Goal: Information Seeking & Learning: Learn about a topic

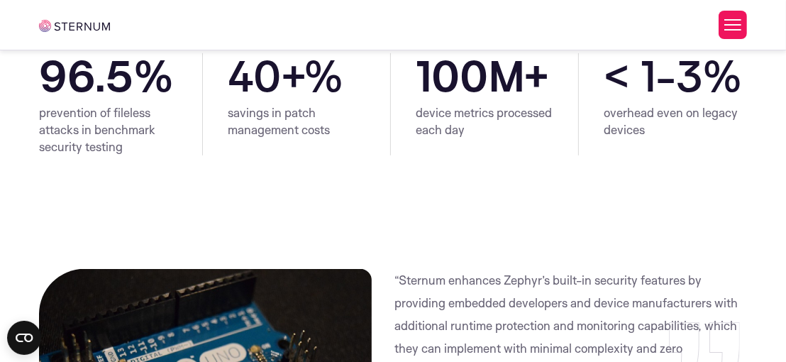
scroll to position [441, 0]
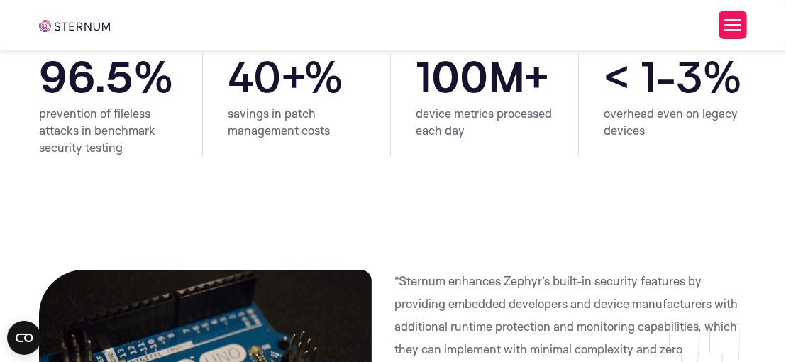
click at [196, 137] on div "prevention of fileless attacks in benchmark security testing 96.5 %" at bounding box center [120, 105] width 163 height 102
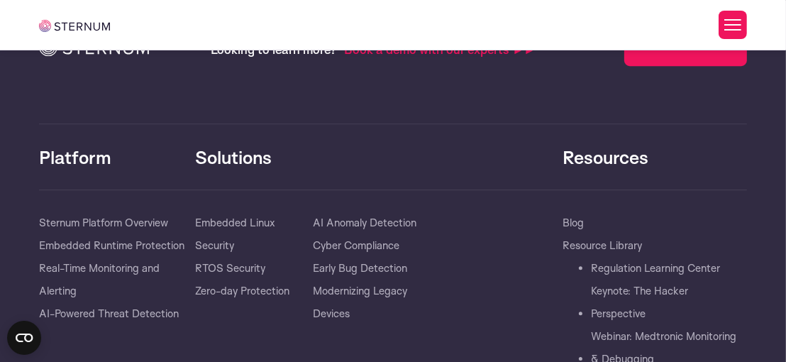
scroll to position [3341, 0]
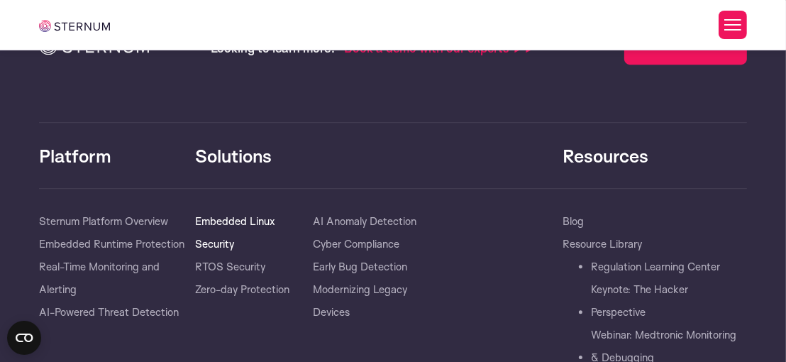
click at [245, 226] on link "Embedded Linux Security" at bounding box center [254, 232] width 118 height 45
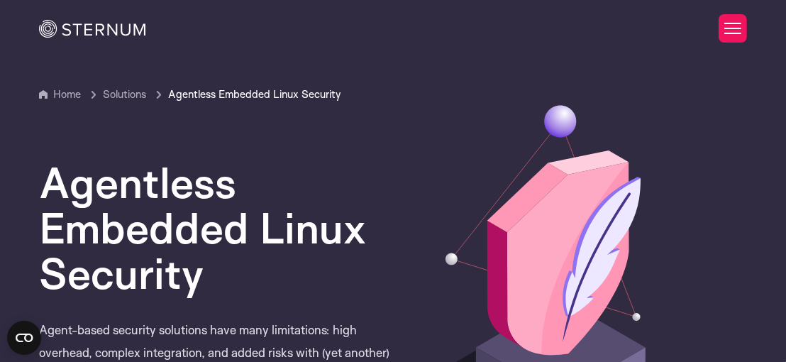
click at [95, 48] on div "Home Products Sternum Platform Built-in memory protection, granular remote visi…" at bounding box center [393, 28] width 708 height 57
click at [120, 28] on img at bounding box center [92, 29] width 106 height 18
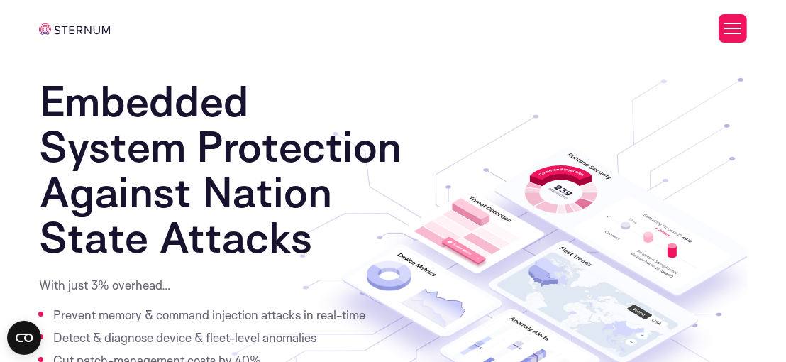
click at [740, 33] on button "Toggle Menu" at bounding box center [733, 28] width 28 height 28
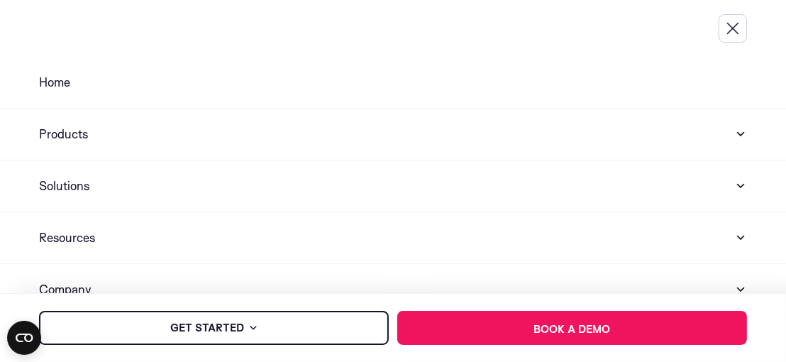
click at [730, 19] on button "Toggle Menu" at bounding box center [733, 28] width 28 height 28
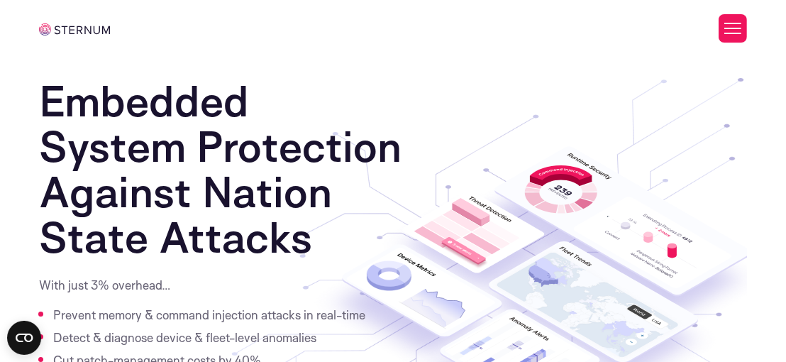
click at [729, 19] on button "Toggle Menu" at bounding box center [733, 28] width 28 height 28
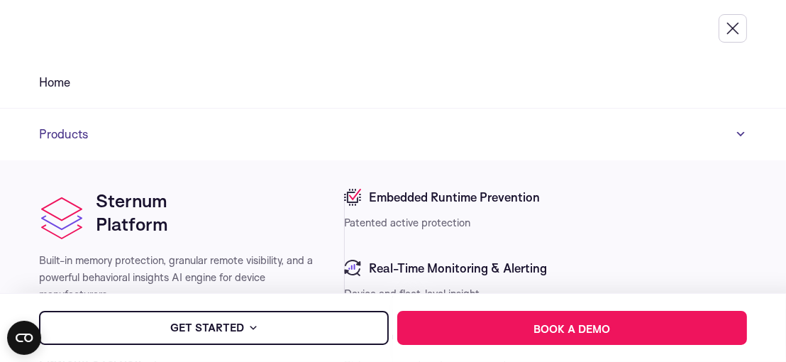
click at [254, 122] on link "Products" at bounding box center [393, 135] width 786 height 52
drag, startPoint x: 273, startPoint y: 133, endPoint x: 254, endPoint y: 122, distance: 21.3
click at [254, 122] on link "Products" at bounding box center [393, 135] width 786 height 52
click at [724, 131] on link "Products" at bounding box center [393, 135] width 786 height 52
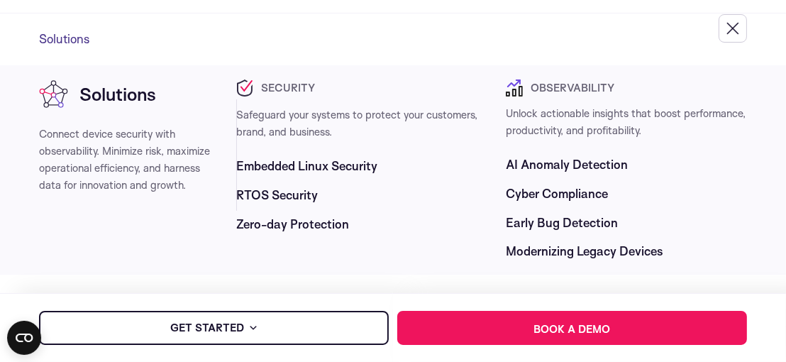
scroll to position [148, 0]
click at [628, 84] on li "Observability" at bounding box center [626, 87] width 241 height 17
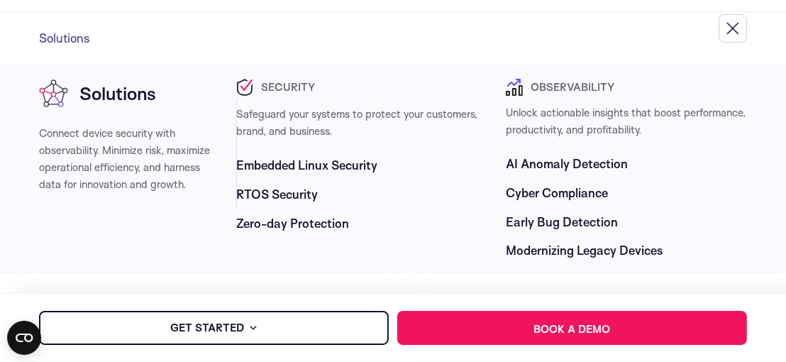
click at [156, 128] on span "Connect device security with observability. Minimize risk, maximize operational…" at bounding box center [124, 158] width 171 height 65
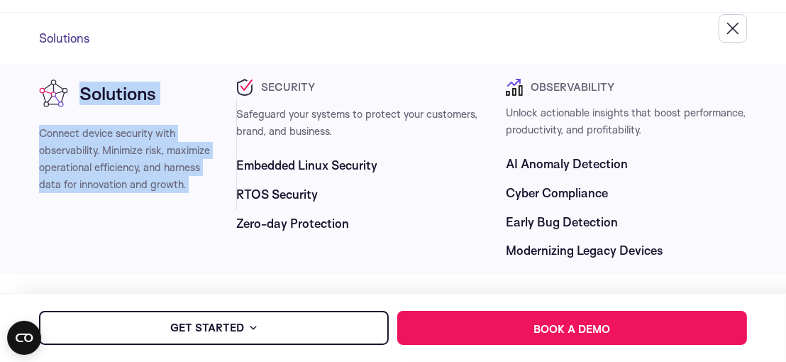
drag, startPoint x: 156, startPoint y: 128, endPoint x: 199, endPoint y: 73, distance: 69.3
click at [199, 73] on section "Solutions Connect device security with observability. Minimize risk, maximize o…" at bounding box center [393, 169] width 786 height 209
click at [229, 104] on div "Solutions" at bounding box center [152, 93] width 168 height 29
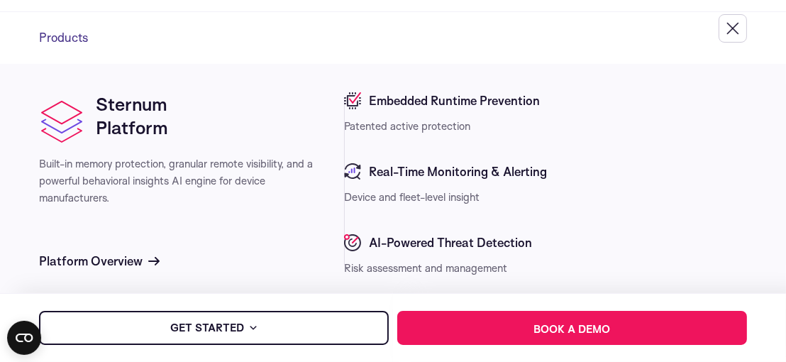
scroll to position [125, 0]
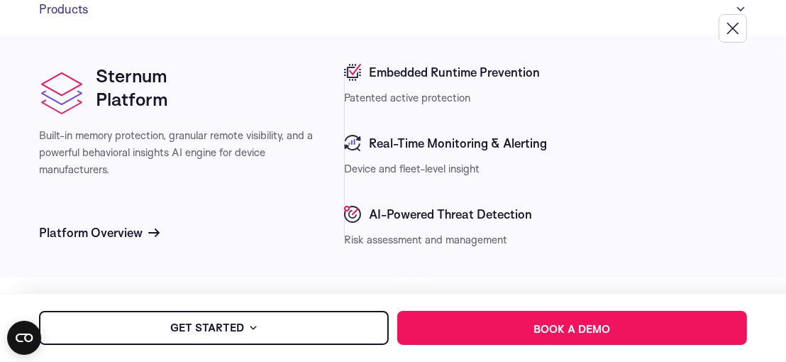
click at [398, 76] on span "Embedded Runtime Prevention" at bounding box center [453, 72] width 175 height 17
click at [101, 226] on span "Platform Overview" at bounding box center [91, 232] width 104 height 17
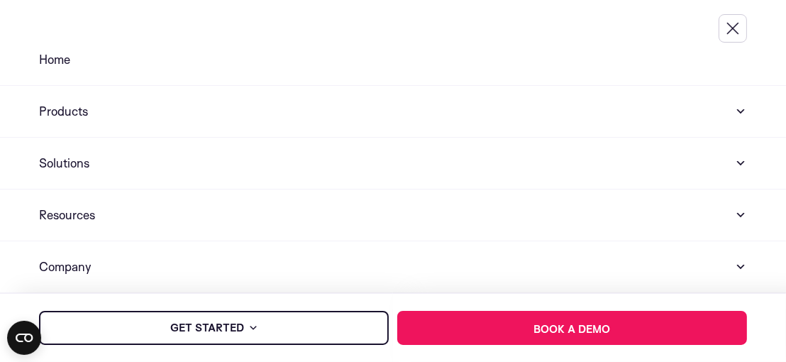
click at [738, 26] on button "Toggle Menu" at bounding box center [733, 28] width 28 height 28
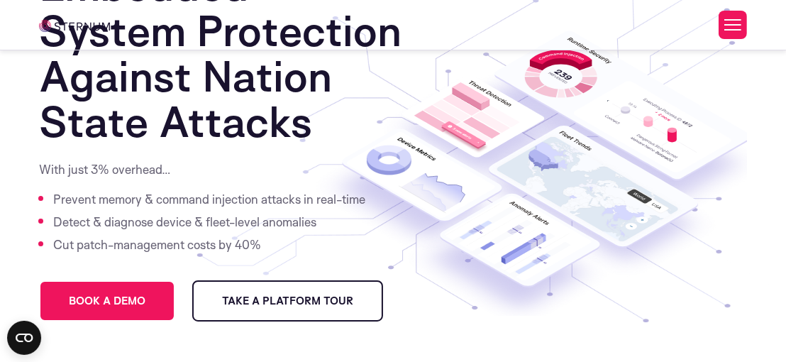
scroll to position [8, 0]
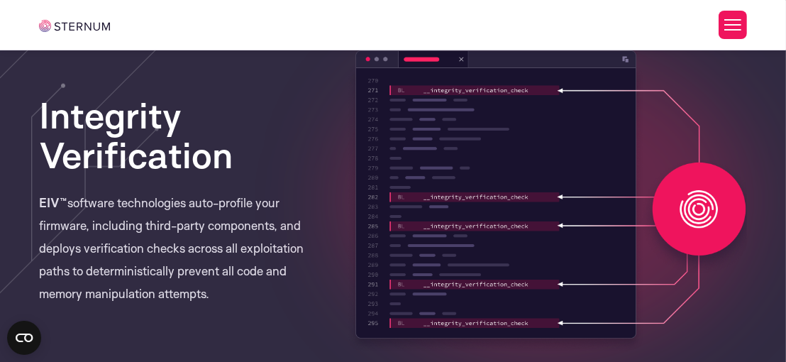
scroll to position [946, 0]
click at [236, 230] on p "EIV™ software technologies auto-profile your firmware, including third-party co…" at bounding box center [180, 248] width 282 height 114
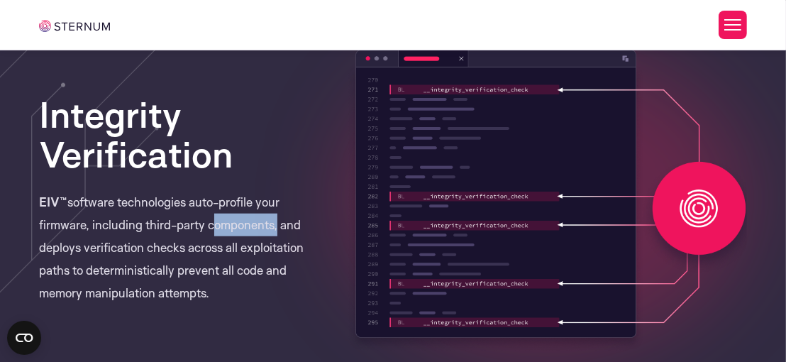
click at [236, 230] on p "EIV™ software technologies auto-profile your firmware, including third-party co…" at bounding box center [180, 248] width 282 height 114
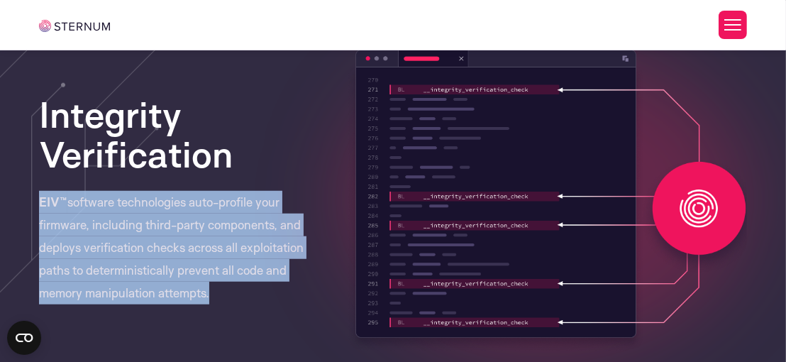
click at [236, 230] on p "EIV™ software technologies auto-profile your firmware, including third-party co…" at bounding box center [180, 248] width 282 height 114
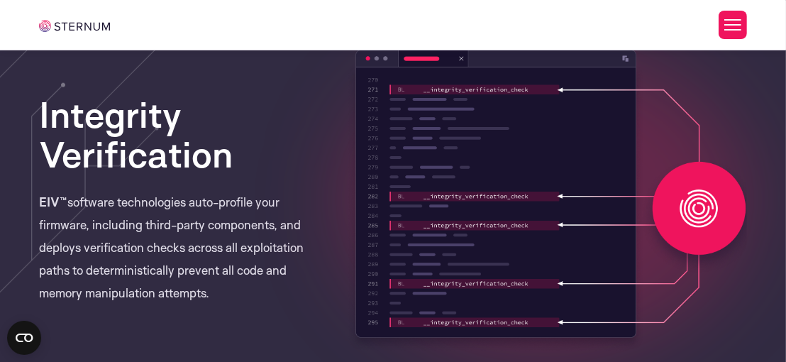
drag, startPoint x: 84, startPoint y: 242, endPoint x: 238, endPoint y: 301, distance: 164.9
click at [238, 301] on p "EIV™ software technologies auto-profile your firmware, including third-party co…" at bounding box center [180, 248] width 282 height 114
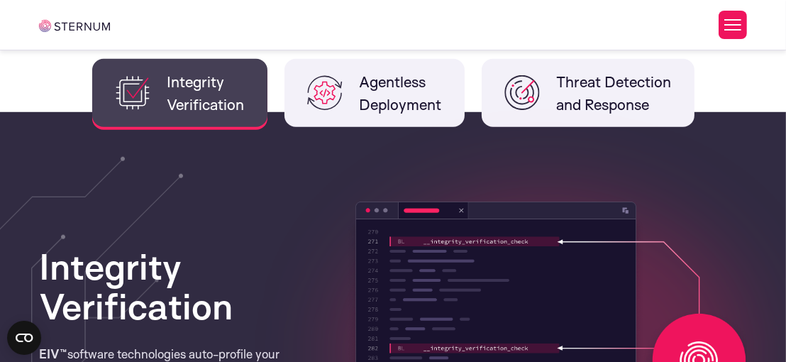
scroll to position [794, 0]
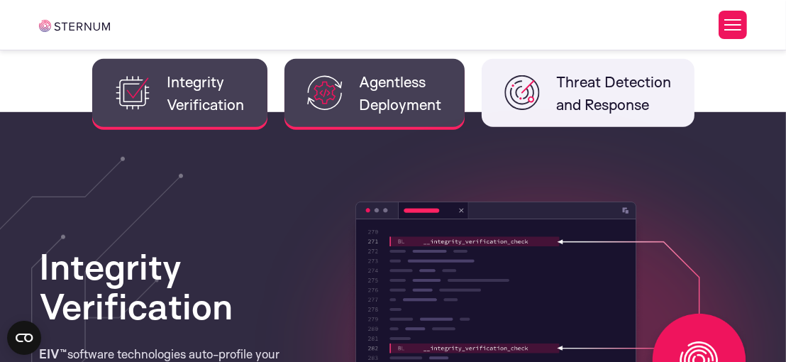
click at [413, 109] on span "Agentless Deployment" at bounding box center [401, 92] width 82 height 45
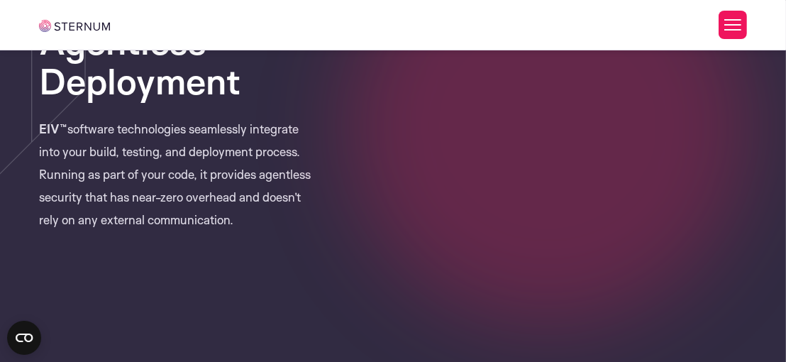
scroll to position [1065, 0]
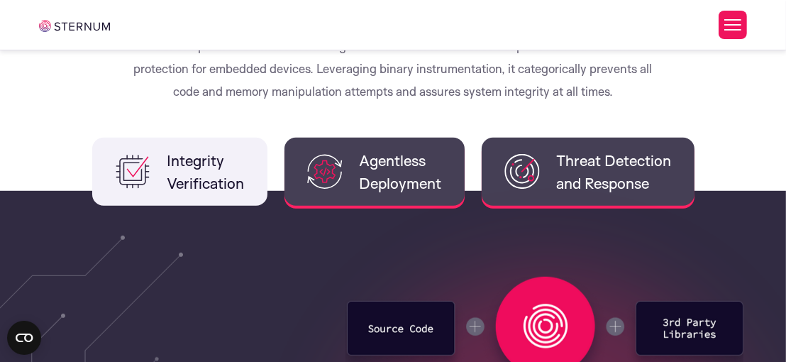
click at [591, 149] on span "Threat Detection and Response" at bounding box center [614, 171] width 115 height 45
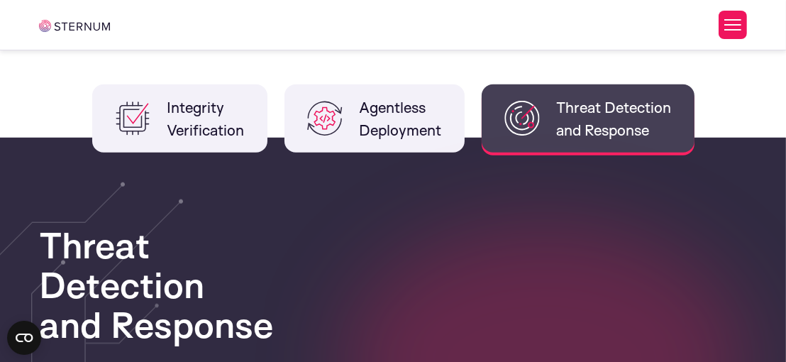
scroll to position [754, 0]
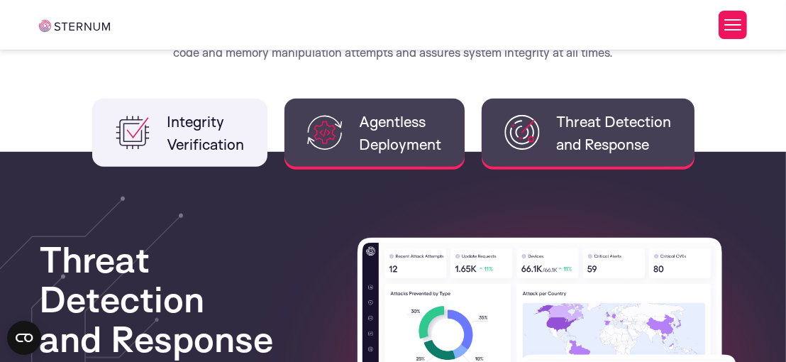
click at [397, 135] on span "Agentless Deployment" at bounding box center [401, 132] width 82 height 45
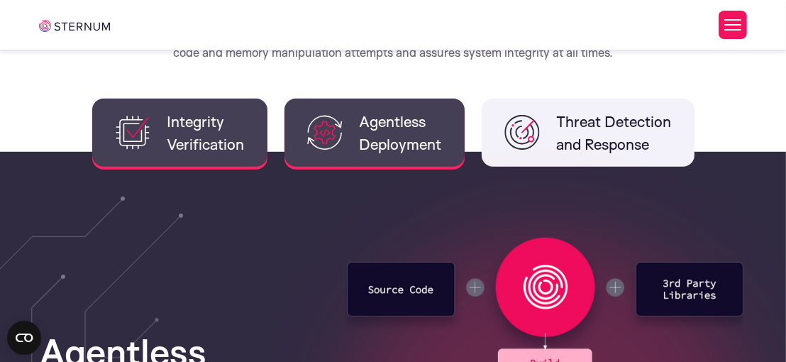
click at [225, 141] on span "Integrity Verification" at bounding box center [205, 132] width 77 height 45
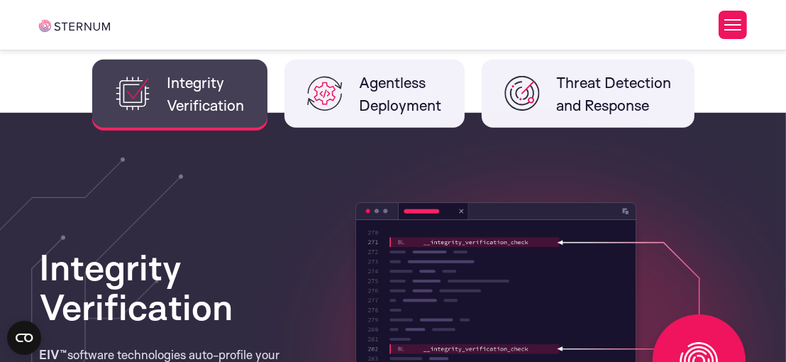
scroll to position [794, 0]
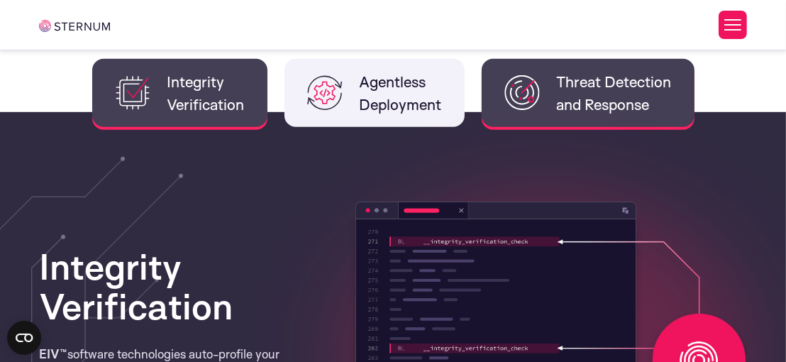
click at [615, 106] on span "Threat Detection and Response" at bounding box center [614, 92] width 115 height 45
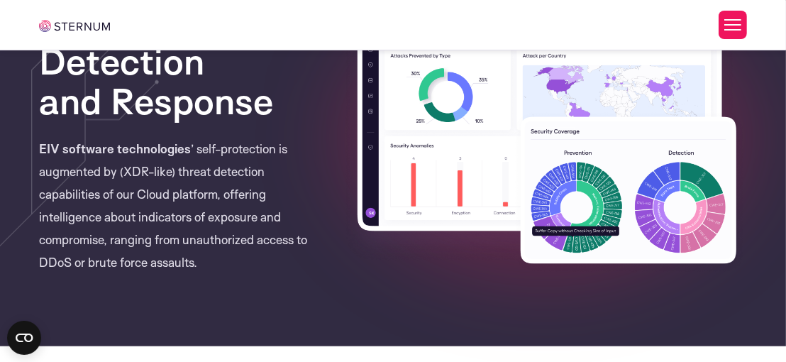
scroll to position [994, 0]
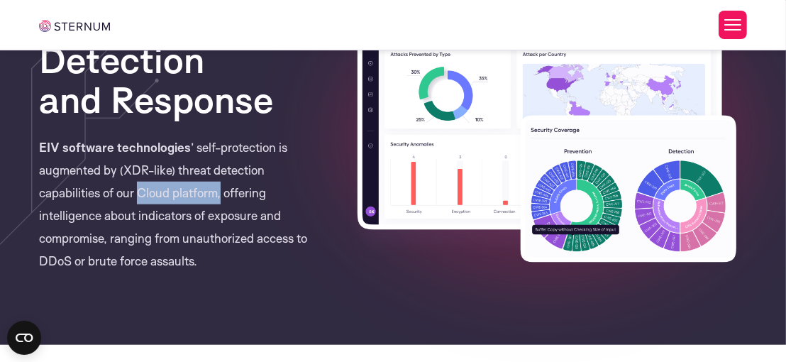
drag, startPoint x: 138, startPoint y: 194, endPoint x: 224, endPoint y: 202, distance: 86.2
click at [224, 202] on p "EIV software technologies ’ self-protection is augmented by (XDR-like) threat d…" at bounding box center [180, 204] width 282 height 136
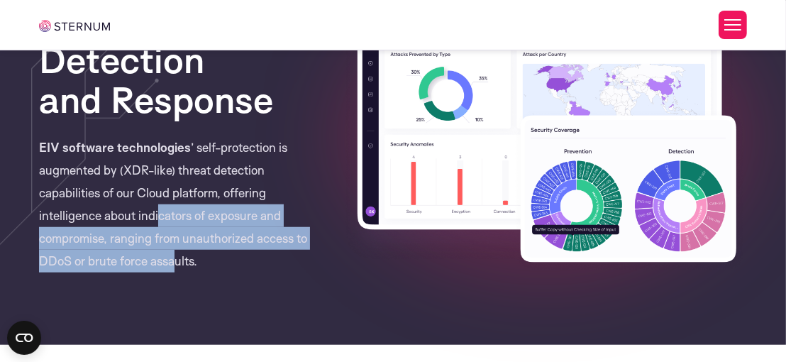
drag, startPoint x: 179, startPoint y: 289, endPoint x: 160, endPoint y: 214, distance: 76.8
click at [160, 214] on section "Integrity Verification Agentless Deployment Threat Detection and Response Integ…" at bounding box center [393, 129] width 786 height 433
click at [160, 214] on p "EIV software technologies ’ self-protection is augmented by (XDR-like) threat d…" at bounding box center [180, 204] width 282 height 136
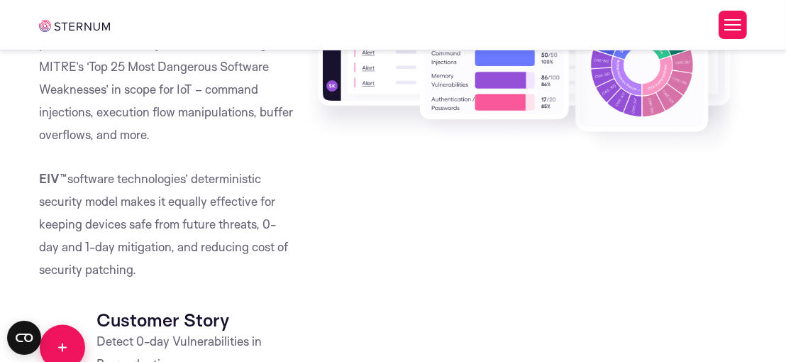
scroll to position [1563, 0]
click at [160, 214] on p "EIV™ software technologies’ deterministic security model makes it equally effec…" at bounding box center [166, 224] width 255 height 114
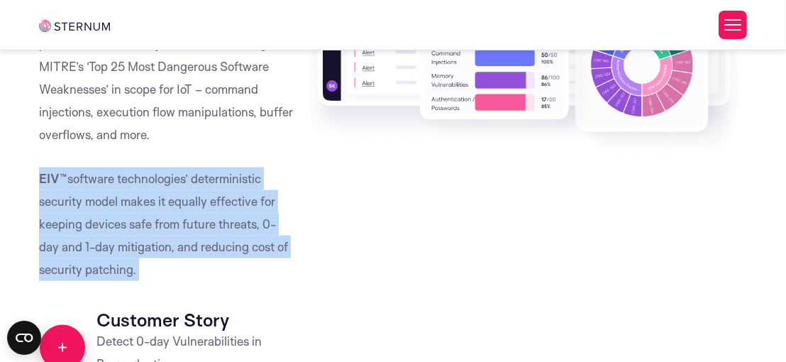
click at [160, 214] on p "EIV™ software technologies’ deterministic security model makes it equally effec…" at bounding box center [166, 224] width 255 height 114
click at [224, 269] on p "EIV™ software technologies’ deterministic security model makes it equally effec…" at bounding box center [166, 224] width 255 height 114
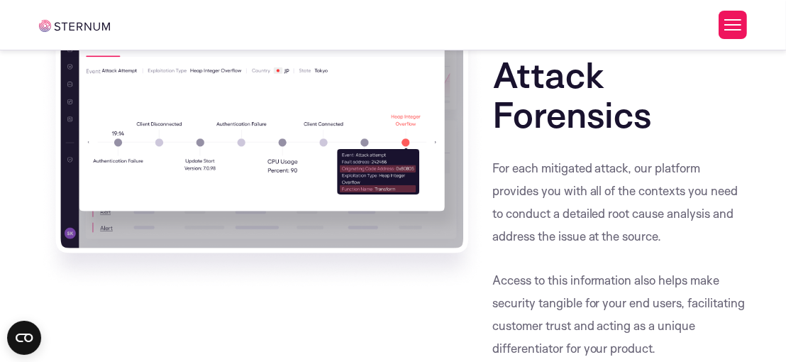
scroll to position [2033, 0]
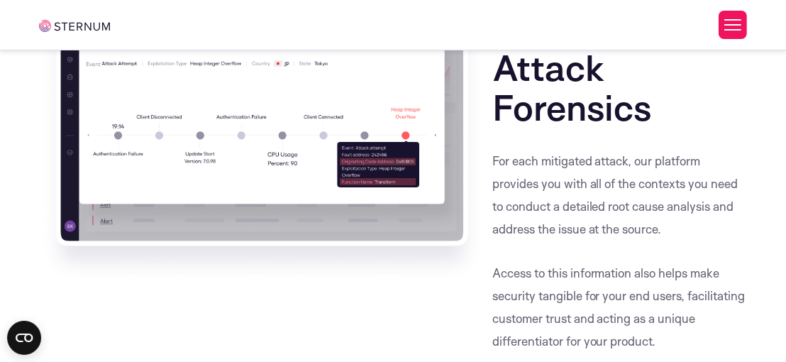
click at [564, 223] on p "For each mitigated attack, our platform provides you with all of the contexts y…" at bounding box center [620, 206] width 255 height 112
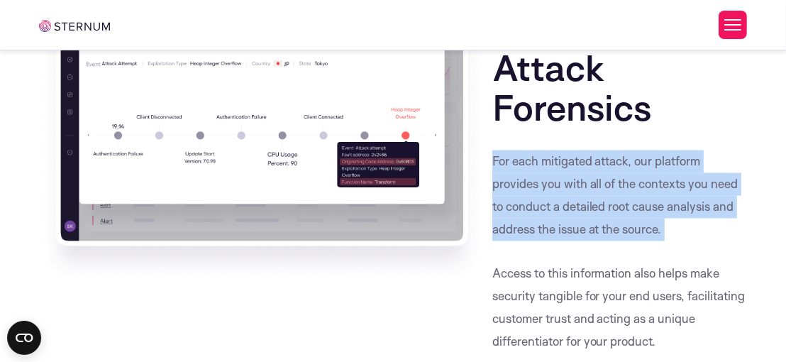
click at [564, 223] on p "For each mitigated attack, our platform provides you with all of the contexts y…" at bounding box center [620, 206] width 255 height 112
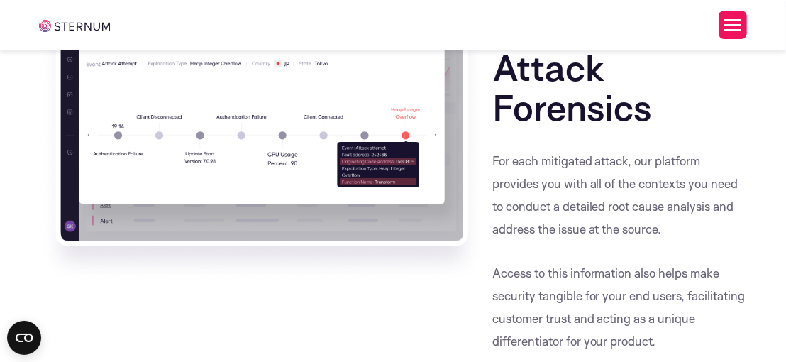
drag, startPoint x: 716, startPoint y: 224, endPoint x: 689, endPoint y: 145, distance: 83.3
click at [689, 145] on div "Detailed Attack Forensics For each mitigated attack, our platform provides you …" at bounding box center [616, 170] width 262 height 366
click at [689, 145] on div "Detailed Attack Forensics" at bounding box center [620, 68] width 255 height 163
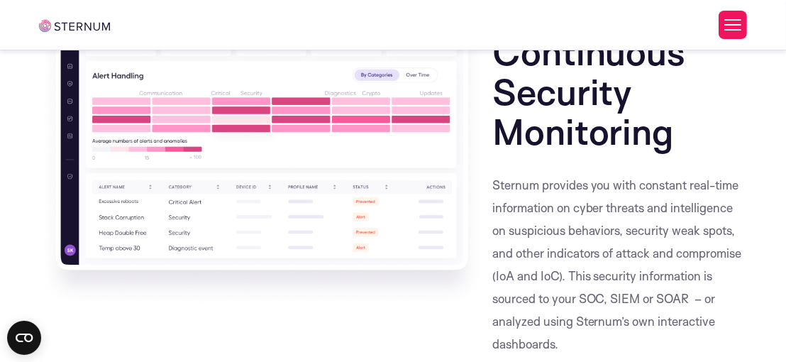
scroll to position [2833, 0]
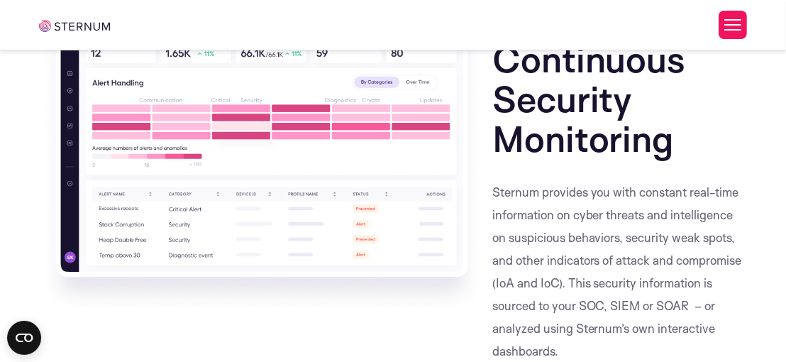
click at [283, 303] on img at bounding box center [262, 166] width 446 height 296
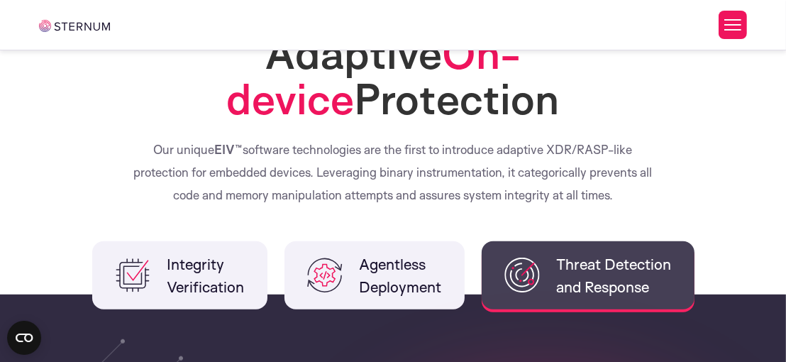
scroll to position [613, 0]
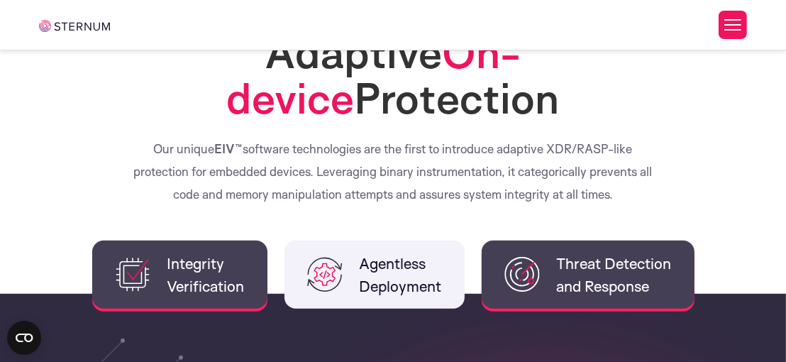
click at [230, 285] on span "Integrity Verification" at bounding box center [205, 274] width 77 height 45
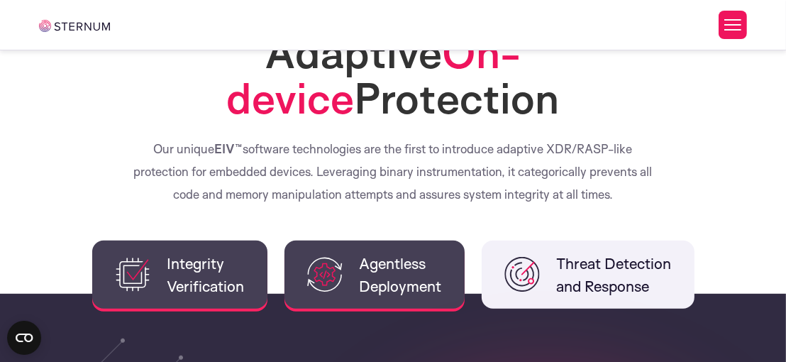
click at [341, 250] on li "Agentless Deployment" at bounding box center [375, 275] width 180 height 68
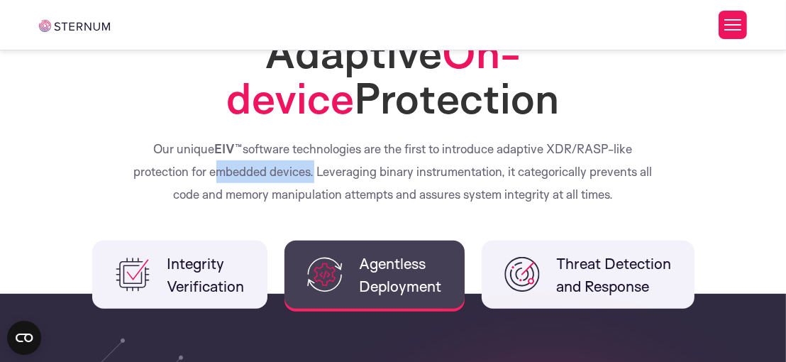
drag, startPoint x: 312, startPoint y: 168, endPoint x: 212, endPoint y: 167, distance: 100.1
click at [212, 167] on p "Our unique EIV™ software technologies are the first to introduce adaptive XDR/R…" at bounding box center [393, 172] width 532 height 68
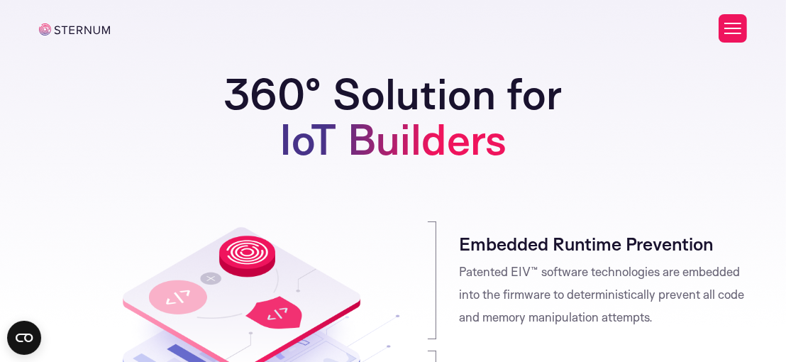
click at [737, 39] on button "Toggle Menu" at bounding box center [733, 28] width 28 height 28
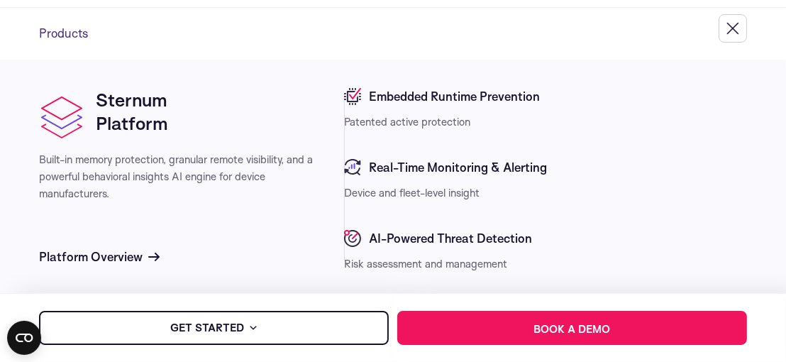
scroll to position [264, 0]
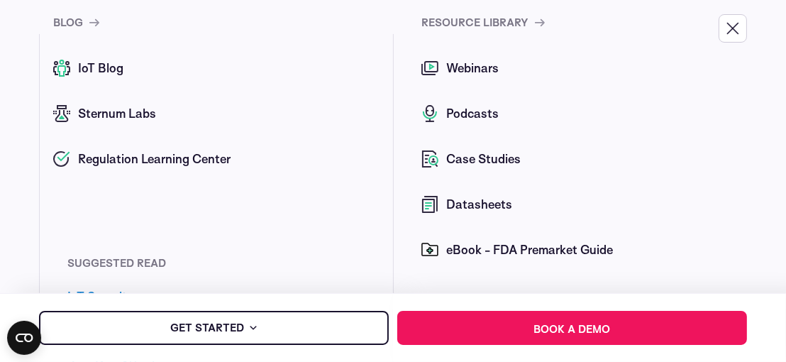
click at [278, 204] on div "blog IoT Blog [MEDICAL_DATA] Labs Regulation Learning Center" at bounding box center [216, 136] width 354 height 244
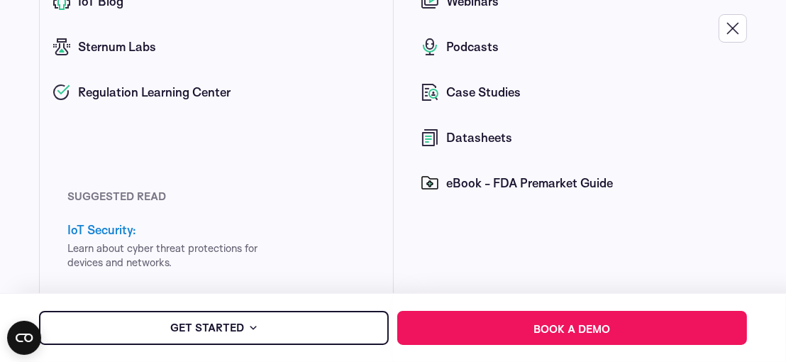
scroll to position [330, 0]
click at [487, 131] on span "Datasheets" at bounding box center [478, 138] width 70 height 17
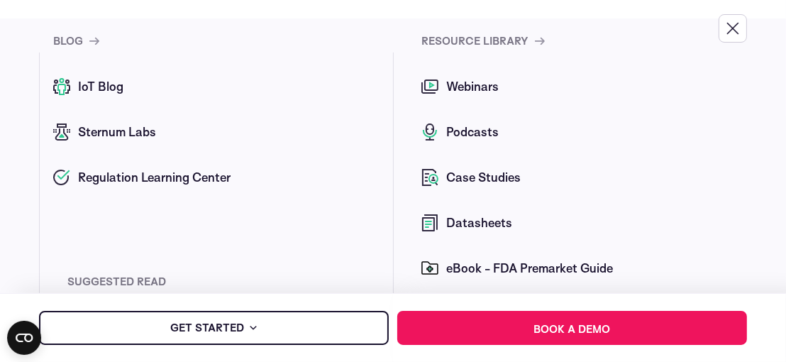
scroll to position [231, 0]
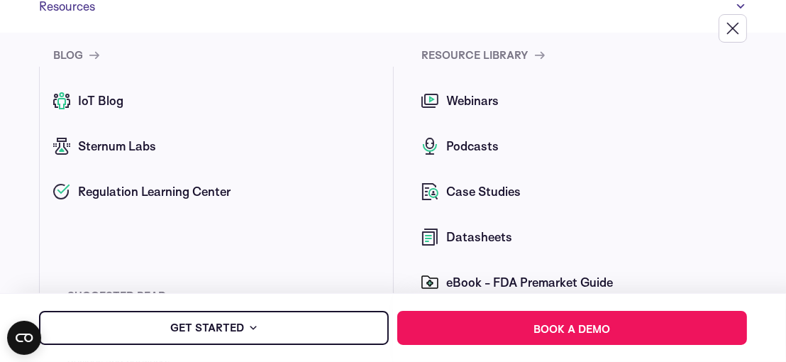
click at [730, 41] on button "Toggle Menu" at bounding box center [733, 28] width 28 height 28
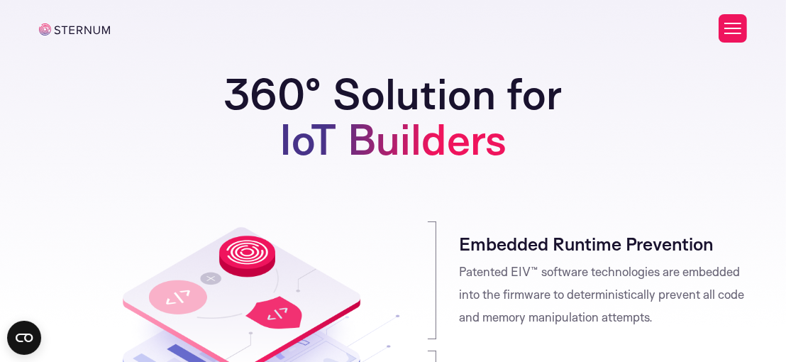
scroll to position [1, 0]
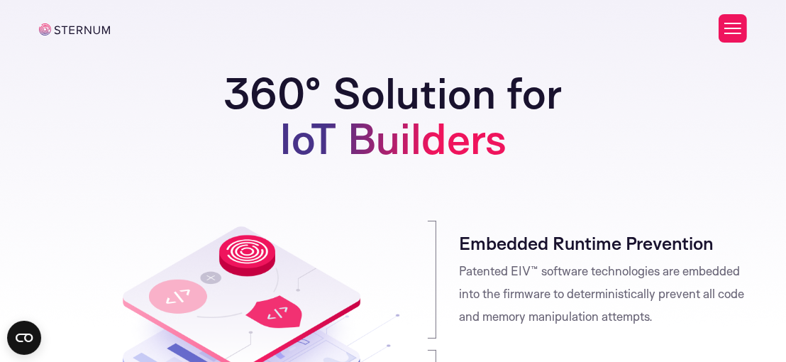
click at [738, 39] on button "Toggle Menu" at bounding box center [733, 28] width 28 height 28
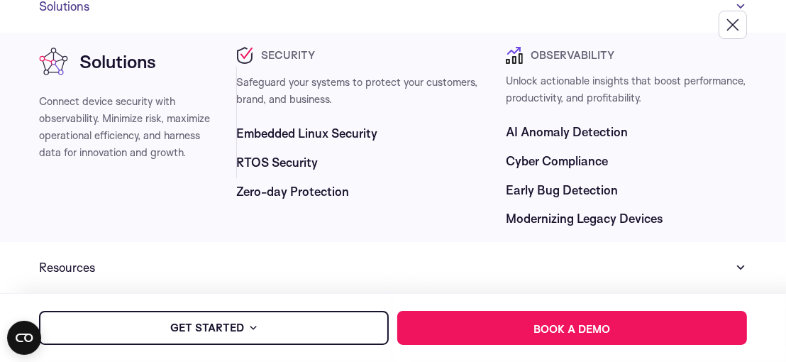
scroll to position [180, 0]
click at [554, 123] on span "AI Anomaly Detection" at bounding box center [567, 131] width 122 height 17
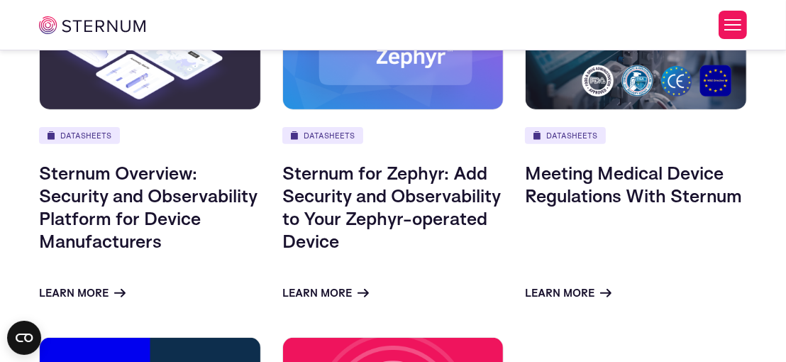
scroll to position [390, 0]
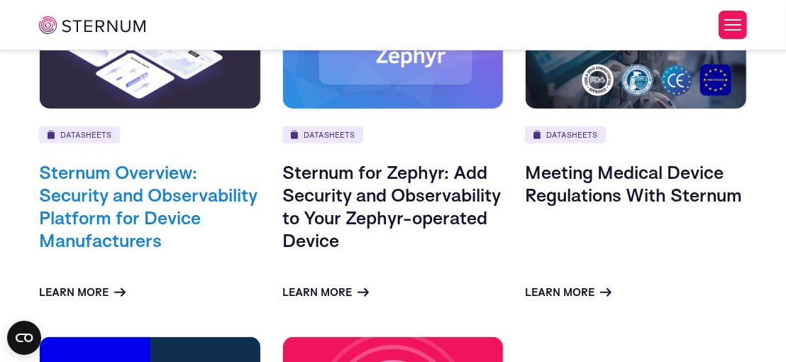
click at [182, 237] on link "Sternum Overview: Security and Observability Platform for Device Manufacturers" at bounding box center [148, 205] width 219 height 91
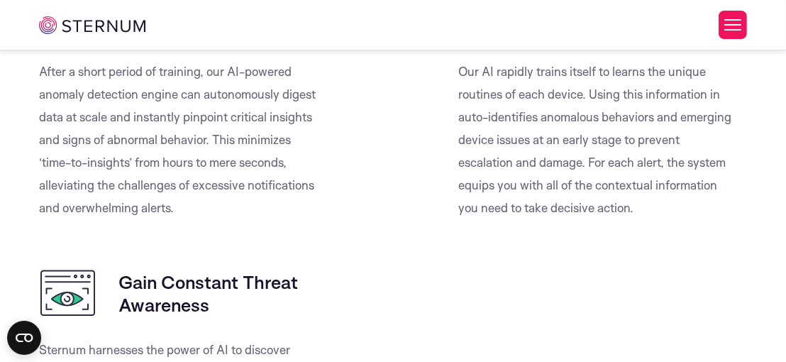
scroll to position [1542, 0]
click at [386, 163] on div at bounding box center [388, 126] width 120 height 278
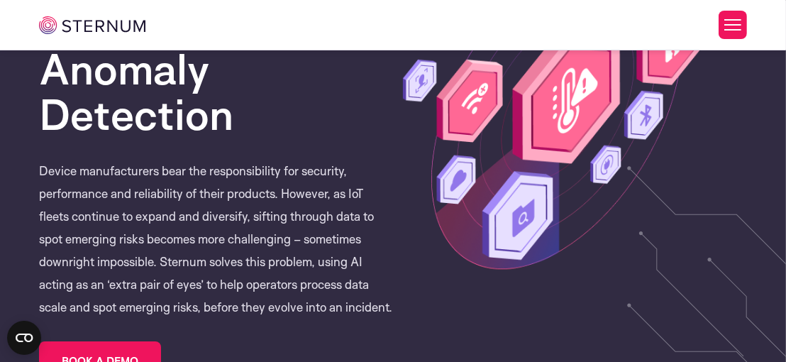
scroll to position [153, 0]
